Goal: Use online tool/utility: Utilize a website feature to perform a specific function

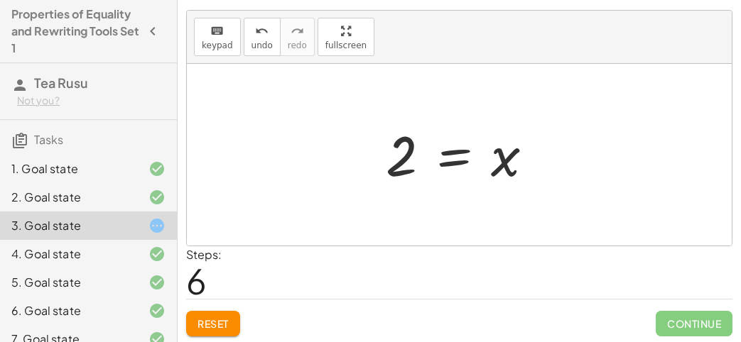
scroll to position [158, 0]
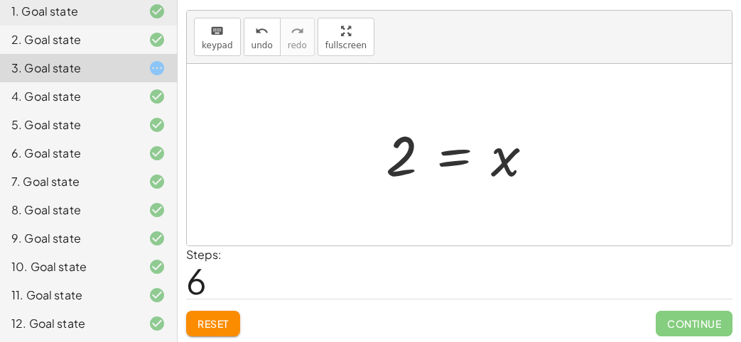
click at [202, 317] on span "Reset" at bounding box center [212, 323] width 31 height 13
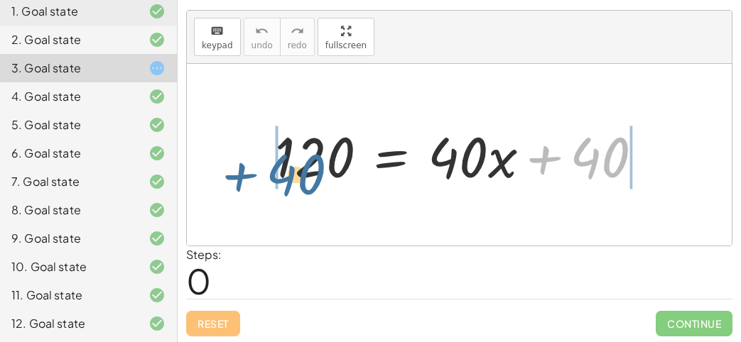
drag, startPoint x: 582, startPoint y: 159, endPoint x: 293, endPoint y: 165, distance: 289.1
click at [293, 165] on div at bounding box center [464, 155] width 393 height 73
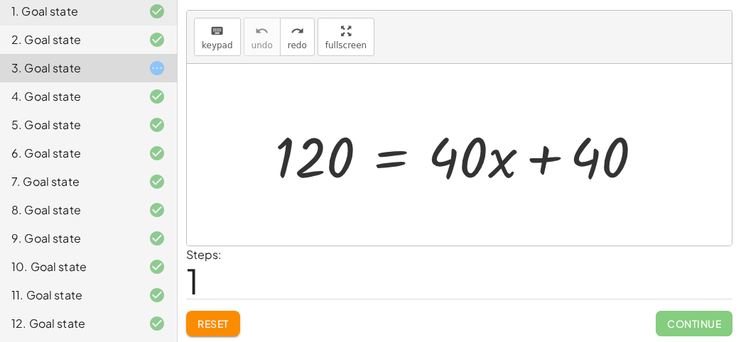
click at [389, 160] on div at bounding box center [464, 155] width 393 height 73
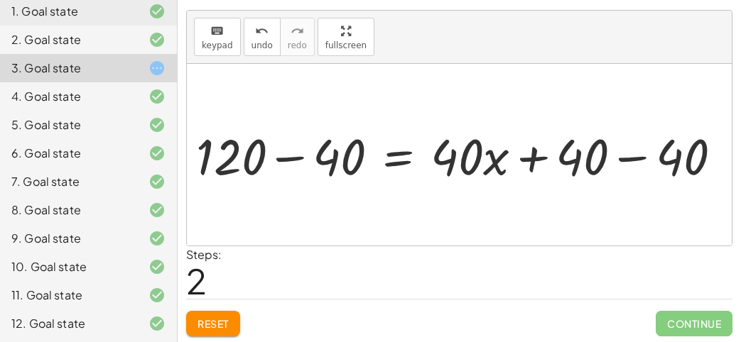
click at [304, 138] on div at bounding box center [454, 155] width 455 height 55
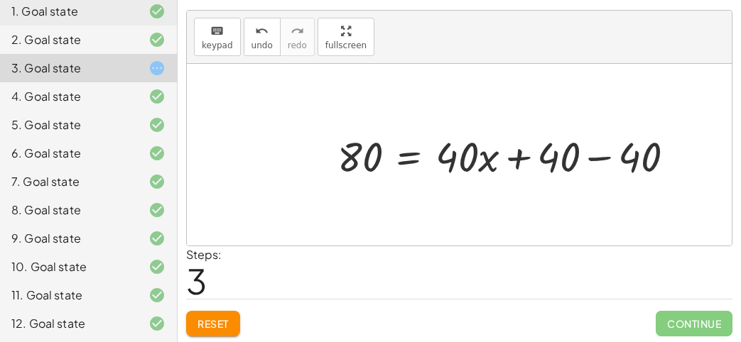
click at [611, 144] on div at bounding box center [511, 155] width 362 height 55
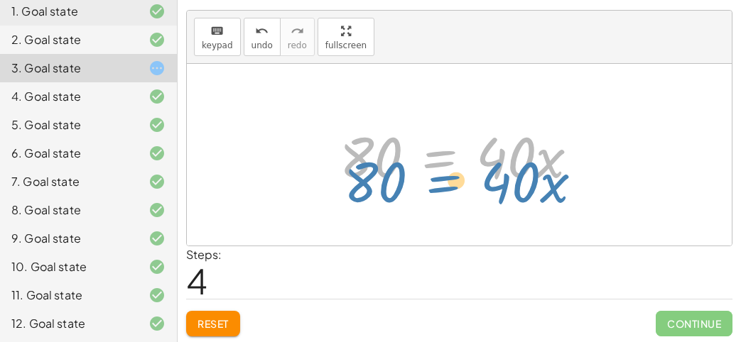
drag, startPoint x: 449, startPoint y: 154, endPoint x: 453, endPoint y: 176, distance: 22.4
click at [453, 176] on div at bounding box center [464, 155] width 264 height 73
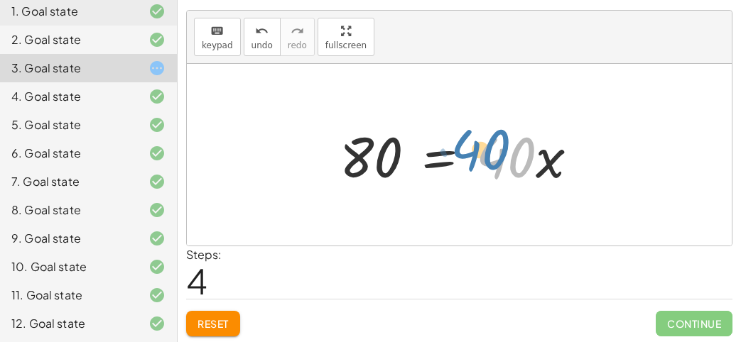
drag, startPoint x: 504, startPoint y: 157, endPoint x: 486, endPoint y: 144, distance: 21.9
click at [486, 144] on div at bounding box center [464, 155] width 264 height 73
click at [423, 154] on div at bounding box center [464, 155] width 264 height 73
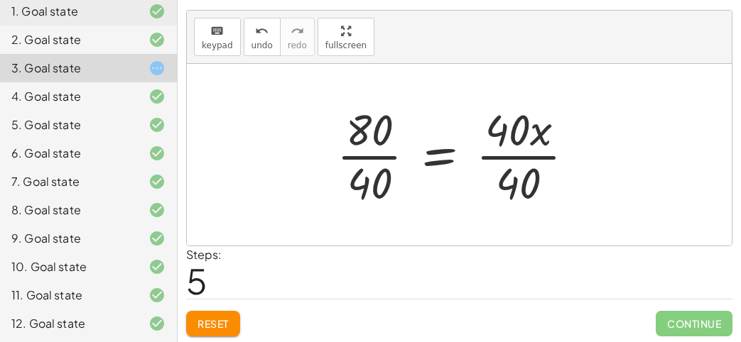
click at [512, 148] on div at bounding box center [461, 154] width 263 height 109
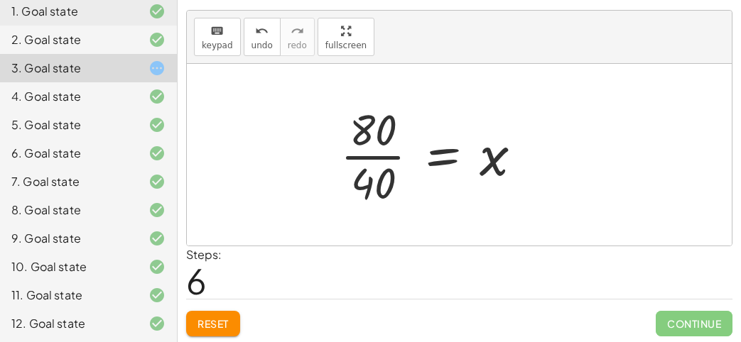
click at [361, 151] on div at bounding box center [436, 154] width 207 height 109
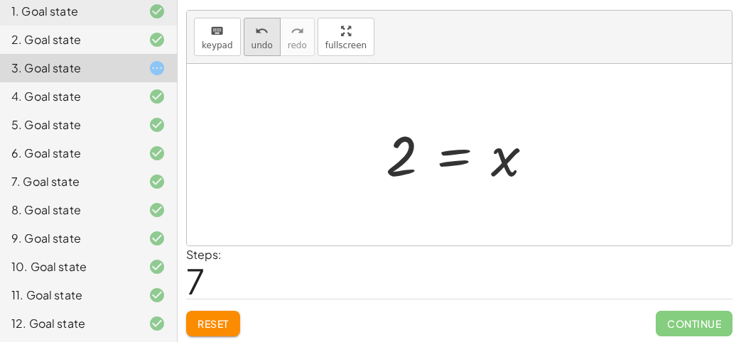
click at [256, 28] on icon "undo" at bounding box center [261, 31] width 13 height 17
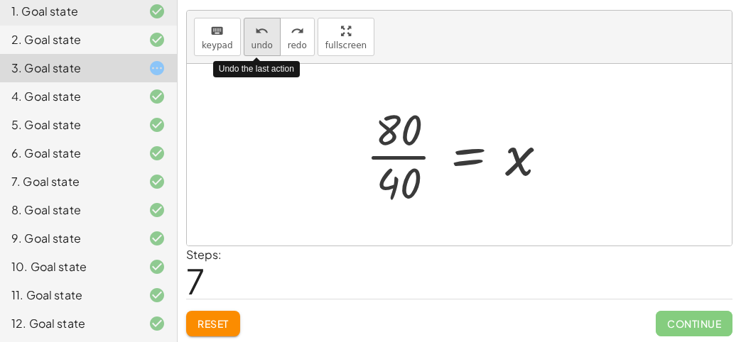
click at [256, 28] on icon "undo" at bounding box center [261, 31] width 13 height 17
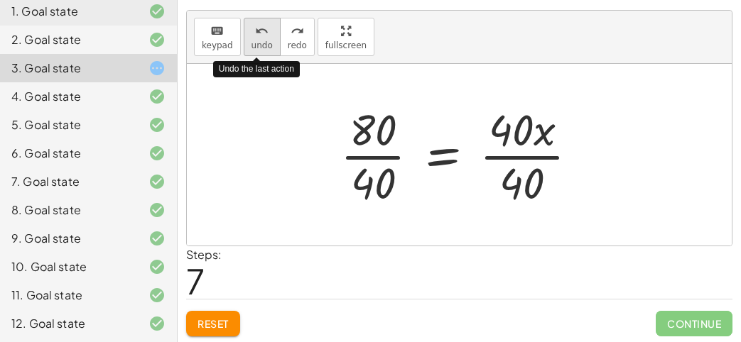
click at [256, 28] on icon "undo" at bounding box center [261, 31] width 13 height 17
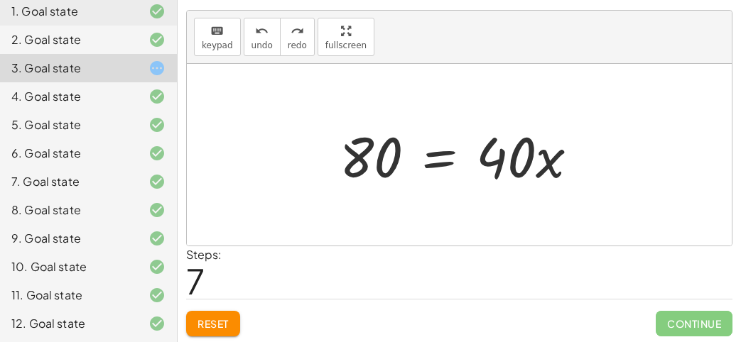
click at [430, 144] on div at bounding box center [464, 155] width 264 height 73
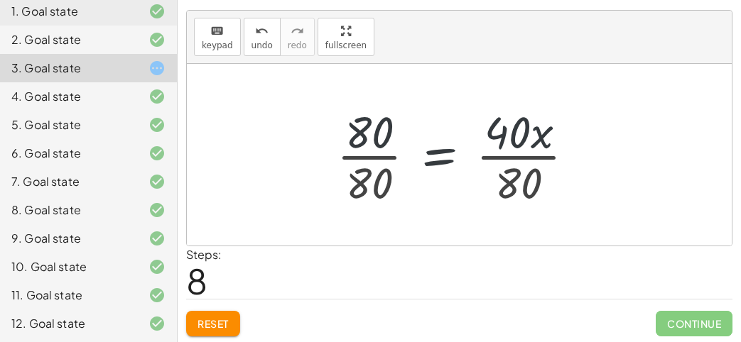
click at [387, 159] on div at bounding box center [461, 154] width 263 height 109
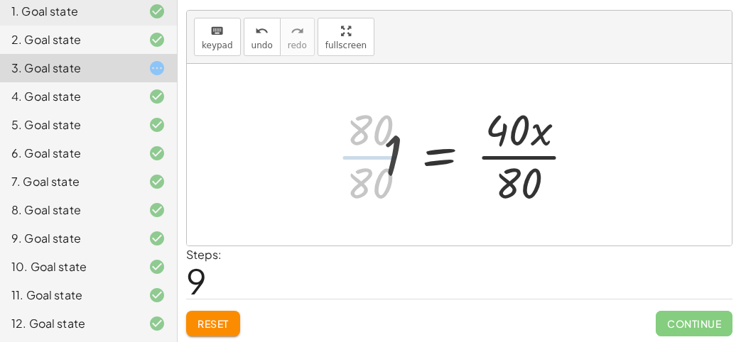
click at [507, 156] on div at bounding box center [484, 154] width 217 height 109
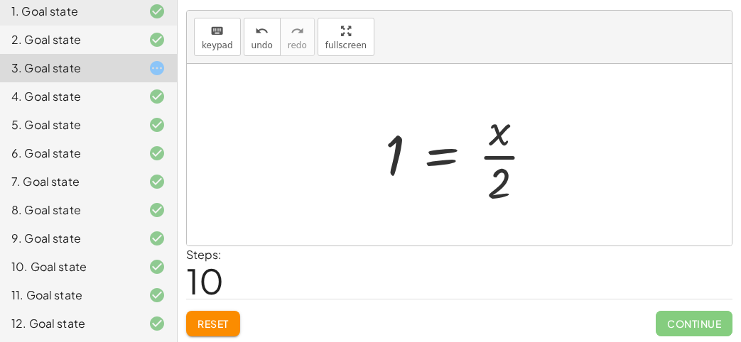
click at [197, 317] on span "Reset" at bounding box center [212, 323] width 31 height 13
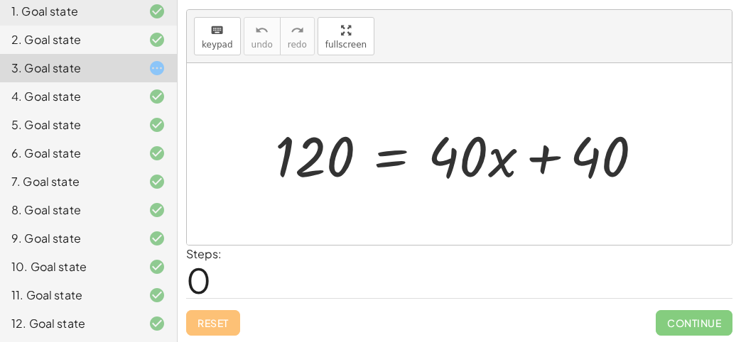
scroll to position [0, 0]
